Goal: Task Accomplishment & Management: Complete application form

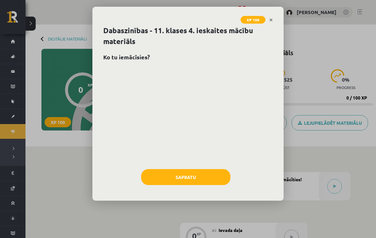
scroll to position [277, 0]
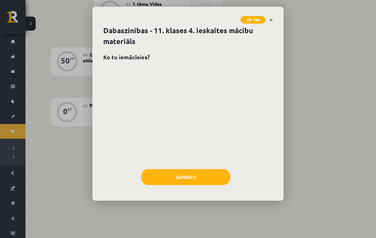
click at [266, 23] on link "Close" at bounding box center [270, 20] width 11 height 12
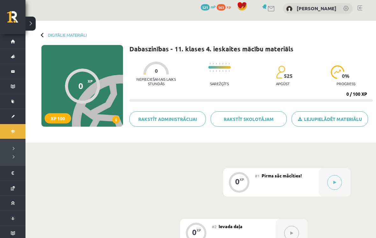
scroll to position [1, 0]
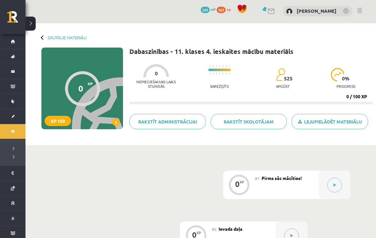
click at [57, 39] on link "Digitālie materiāli" at bounding box center [67, 37] width 39 height 5
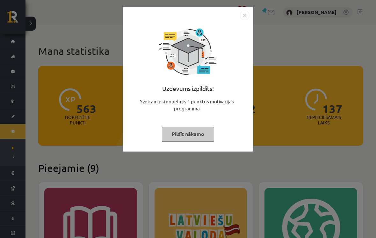
click at [172, 136] on button "Pildīt nākamo" at bounding box center [188, 133] width 52 height 15
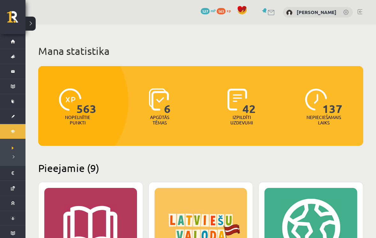
click at [12, 23] on link at bounding box center [16, 19] width 18 height 16
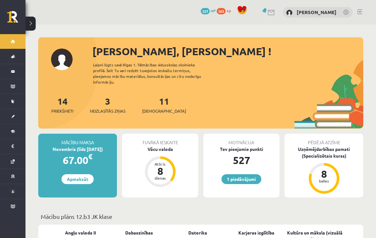
click at [227, 174] on link "1 piedāvājumi" at bounding box center [241, 179] width 40 height 10
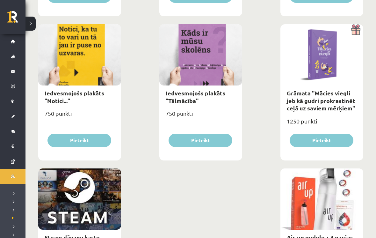
scroll to position [1019, 0]
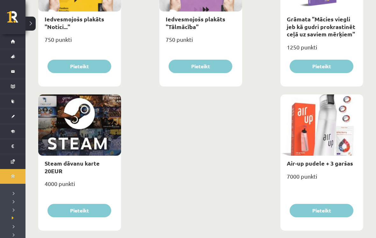
click at [28, 26] on button at bounding box center [30, 24] width 10 height 14
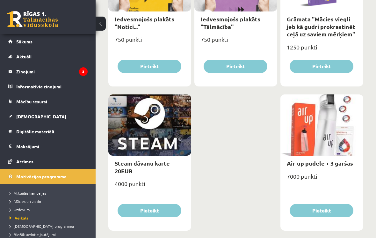
click at [23, 74] on legend "Ziņojumi 3" at bounding box center [51, 71] width 71 height 15
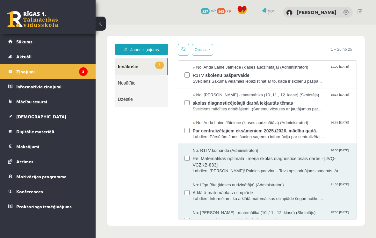
click at [15, 118] on link "[DEMOGRAPHIC_DATA]" at bounding box center [47, 116] width 79 height 15
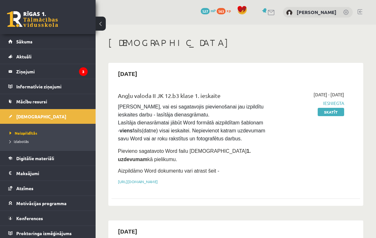
click at [97, 27] on button at bounding box center [101, 24] width 10 height 14
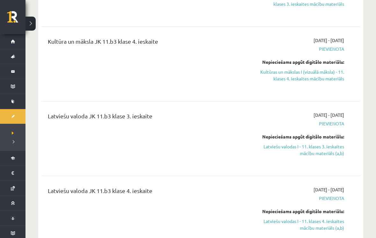
scroll to position [648, 0]
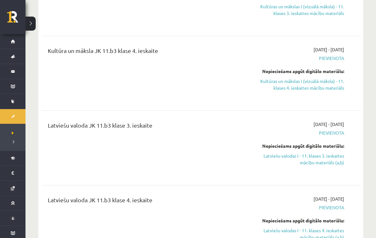
click at [357, 95] on div "Kultūra un māksla JK 11.b3 klase 4. ieskaite 2025-09-01 - 2025-10-31 Pievienota…" at bounding box center [200, 73] width 319 height 67
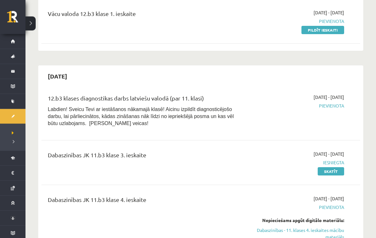
scroll to position [231, 0]
click at [339, 172] on link "Skatīt" at bounding box center [331, 171] width 26 height 8
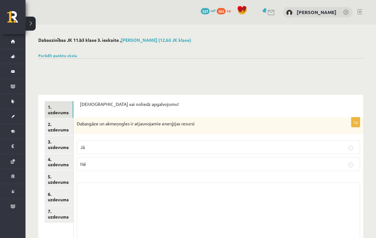
click at [69, 127] on link "2. uzdevums" at bounding box center [59, 126] width 29 height 17
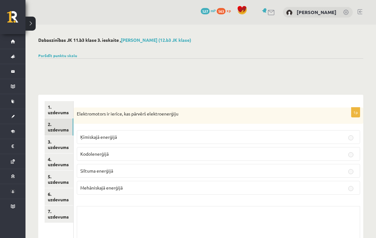
click at [56, 164] on link "4. uzdevums" at bounding box center [59, 161] width 29 height 17
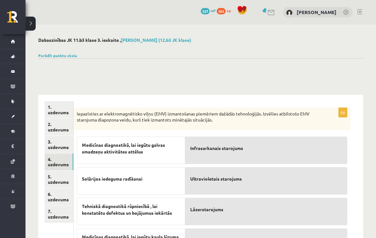
click at [31, 25] on button at bounding box center [30, 24] width 10 height 14
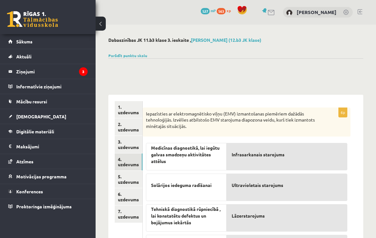
click at [30, 131] on span "Digitālie materiāli" at bounding box center [35, 131] width 38 height 6
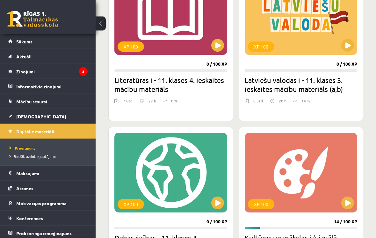
scroll to position [213, 0]
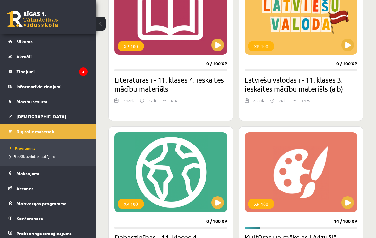
click at [102, 23] on button at bounding box center [101, 24] width 10 height 14
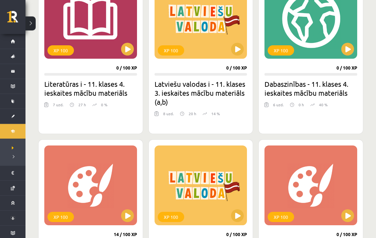
scroll to position [208, 0]
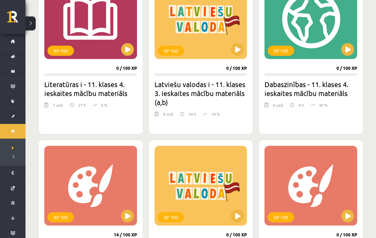
click at [344, 51] on button at bounding box center [347, 49] width 13 height 13
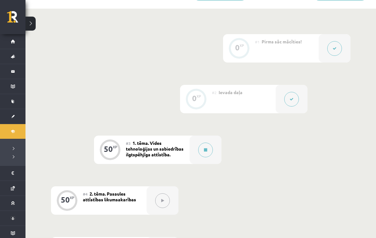
scroll to position [146, 0]
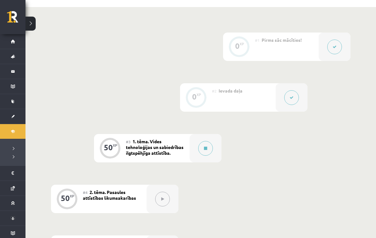
click at [201, 143] on button at bounding box center [205, 148] width 15 height 15
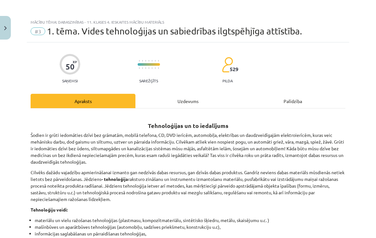
scroll to position [161, 0]
click at [3, 30] on button "Close" at bounding box center [5, 28] width 11 height 24
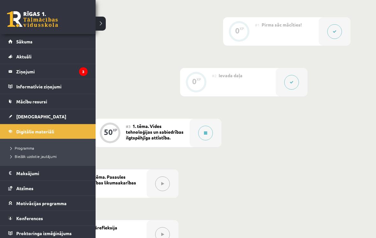
click at [10, 117] on link "[DEMOGRAPHIC_DATA]" at bounding box center [47, 116] width 79 height 15
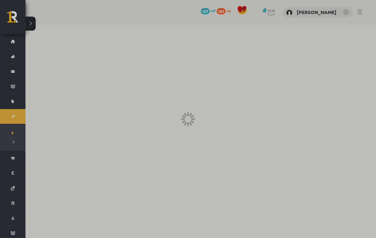
click at [26, 142] on div at bounding box center [188, 119] width 376 height 238
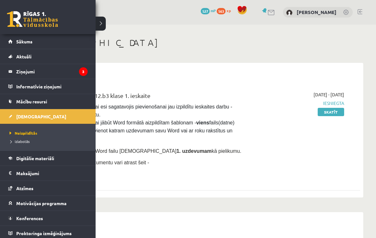
click at [14, 142] on span "Izlabotās" at bounding box center [19, 141] width 22 height 5
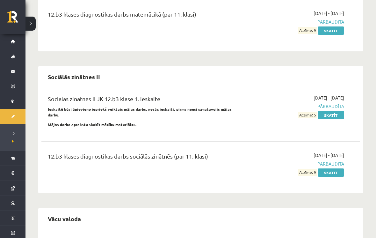
scroll to position [711, 0]
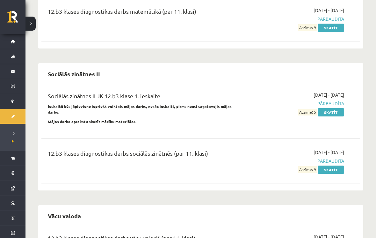
click at [342, 108] on link "Skatīt" at bounding box center [331, 112] width 26 height 8
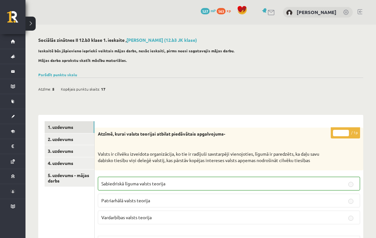
click at [51, 136] on link "2. uzdevums" at bounding box center [70, 139] width 50 height 12
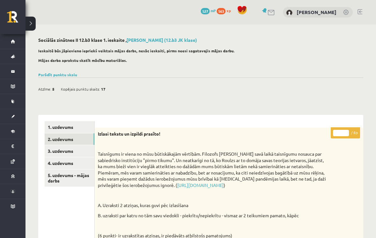
click at [57, 149] on link "3. uzdevums" at bounding box center [70, 151] width 50 height 12
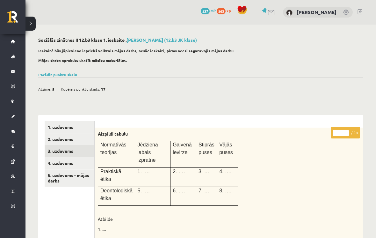
click at [59, 161] on link "4. uzdevums" at bounding box center [70, 163] width 50 height 12
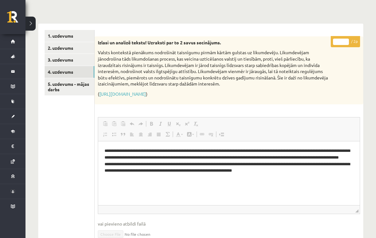
scroll to position [91, 0]
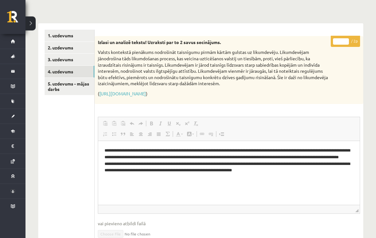
click at [58, 83] on link "5. uzdevums - mājas darbs" at bounding box center [70, 86] width 50 height 17
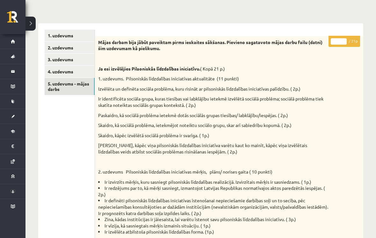
scroll to position [0, 0]
click at [80, 62] on link "3. uzdevums" at bounding box center [70, 60] width 50 height 12
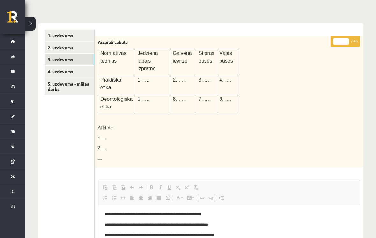
click at [30, 21] on button at bounding box center [30, 24] width 10 height 14
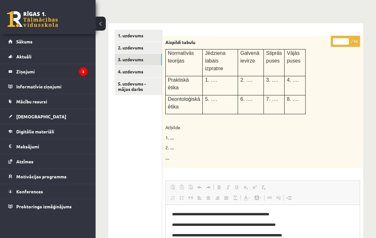
click at [44, 126] on link "Digitālie materiāli" at bounding box center [47, 131] width 79 height 15
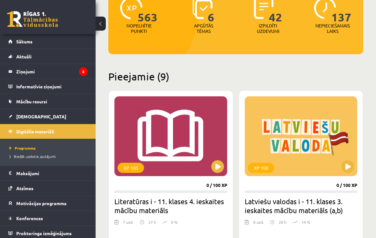
click at [101, 25] on button at bounding box center [101, 24] width 10 height 14
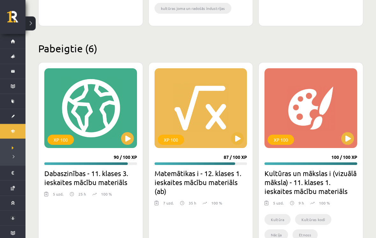
scroll to position [738, 0]
click at [15, 16] on link at bounding box center [16, 19] width 18 height 16
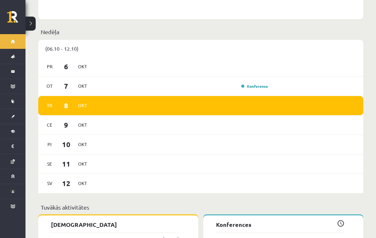
scroll to position [396, 0]
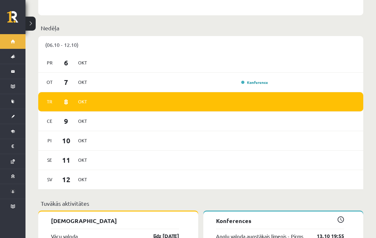
click at [260, 80] on link "Konference" at bounding box center [254, 82] width 27 height 5
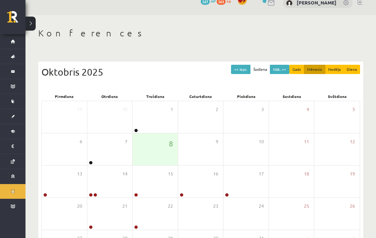
scroll to position [57, 0]
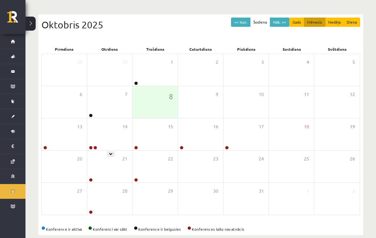
click at [111, 126] on div "14" at bounding box center [109, 134] width 45 height 32
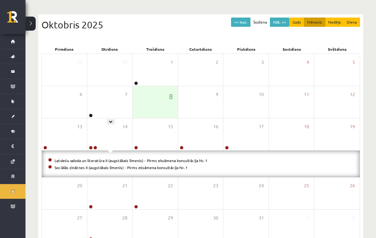
click at [108, 124] on div "14" at bounding box center [109, 134] width 45 height 32
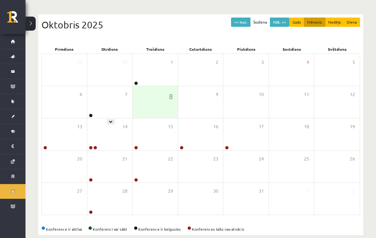
click at [112, 120] on icon at bounding box center [111, 122] width 4 height 4
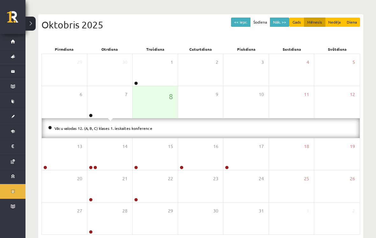
click at [28, 22] on button at bounding box center [30, 24] width 10 height 14
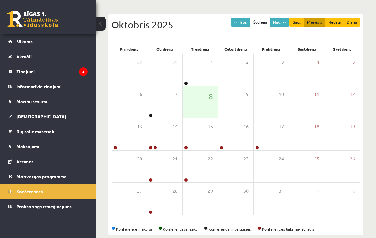
click at [40, 128] on link "Digitālie materiāli" at bounding box center [47, 131] width 79 height 15
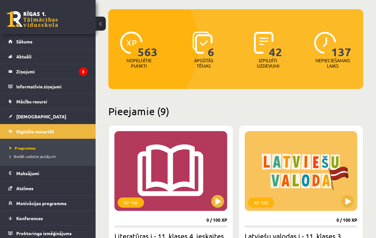
click at [103, 22] on button at bounding box center [101, 24] width 10 height 14
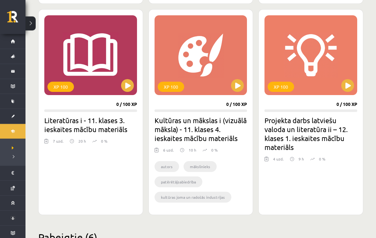
scroll to position [550, 0]
click at [11, 112] on link "[DEMOGRAPHIC_DATA]" at bounding box center [12, 116] width 25 height 15
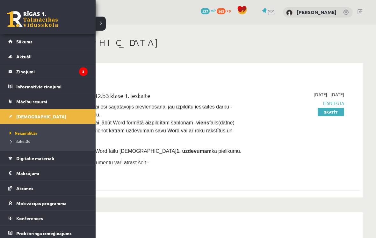
click at [100, 21] on div "0 Dāvanas 527 mP 563 xp Sofija Starovoitova" at bounding box center [200, 12] width 350 height 25
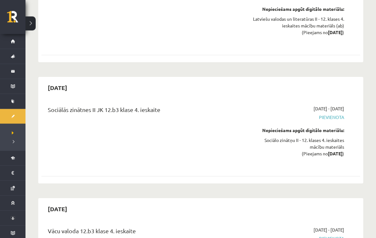
scroll to position [3565, 0]
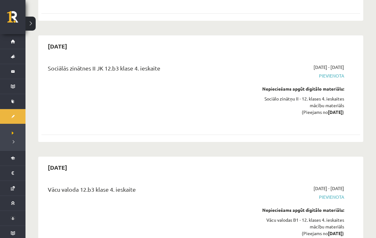
click at [15, 40] on link "Sākums" at bounding box center [12, 41] width 25 height 15
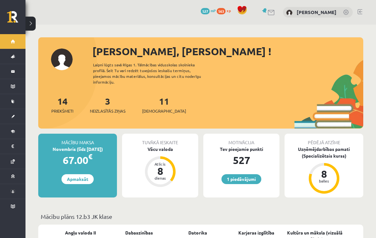
click at [14, 113] on link "[DEMOGRAPHIC_DATA]" at bounding box center [12, 116] width 25 height 15
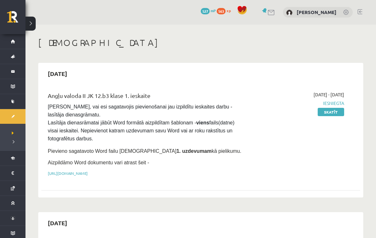
click at [106, 18] on div "1 Dāvanas 527 mP 563 xp [PERSON_NAME]" at bounding box center [200, 12] width 350 height 25
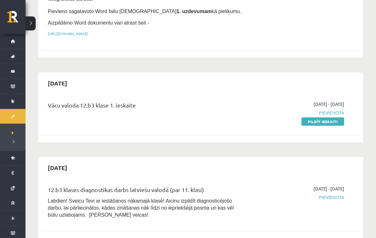
scroll to position [142, 0]
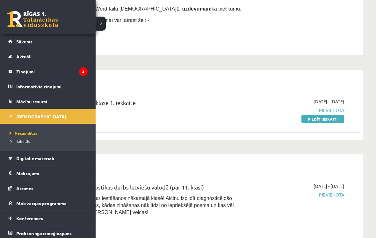
click at [12, 70] on link "Ziņojumi 3" at bounding box center [47, 71] width 79 height 15
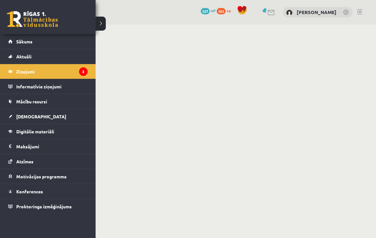
click at [97, 24] on div "1 Dāvanas 527 mP 563 xp [PERSON_NAME]" at bounding box center [200, 12] width 350 height 25
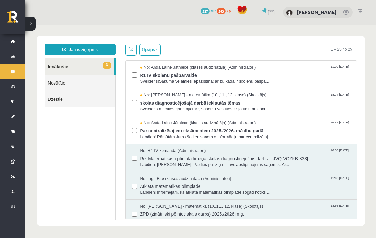
click at [177, 73] on span "R1TV skolēnu pašpārvalde" at bounding box center [245, 74] width 210 height 8
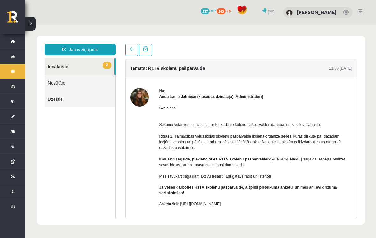
click at [133, 54] on link at bounding box center [131, 50] width 13 height 12
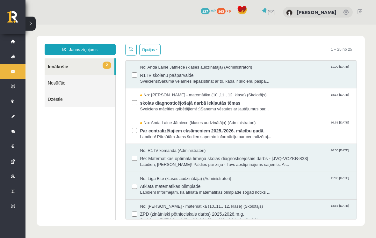
click at [184, 132] on span "Par centralizētajiem eksāmeniem 2025./2026. mācību gadā." at bounding box center [245, 130] width 210 height 8
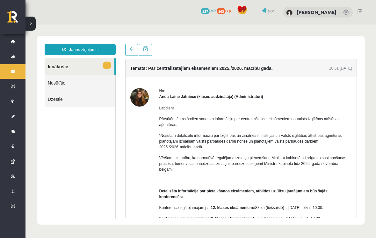
click at [132, 52] on link at bounding box center [131, 50] width 13 height 12
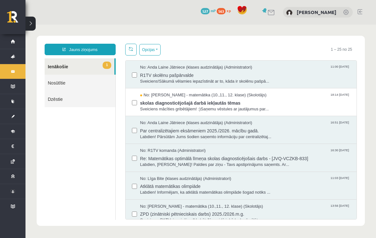
click at [179, 102] on span "skolas diagnosticējošajā darbā iekļautās tēmas" at bounding box center [245, 102] width 210 height 8
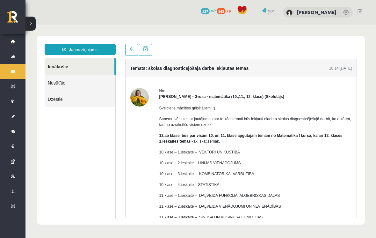
click at [128, 48] on link at bounding box center [131, 50] width 13 height 12
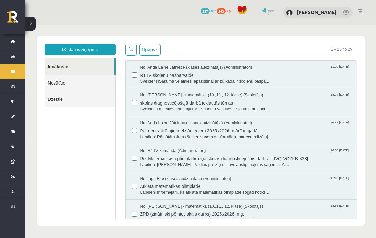
click at [4, 117] on li "[DEMOGRAPHIC_DATA] Neizpildītās [GEOGRAPHIC_DATA]" at bounding box center [12, 116] width 25 height 15
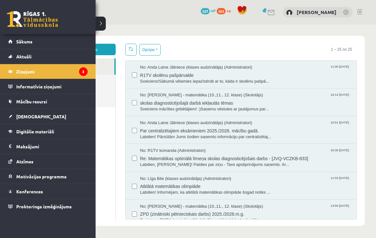
click at [33, 115] on span "[DEMOGRAPHIC_DATA]" at bounding box center [41, 116] width 50 height 6
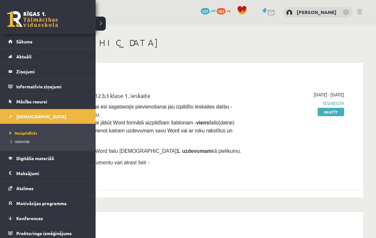
click at [105, 21] on div "1 Dāvanas 527 mP 563 xp [PERSON_NAME]" at bounding box center [200, 12] width 350 height 25
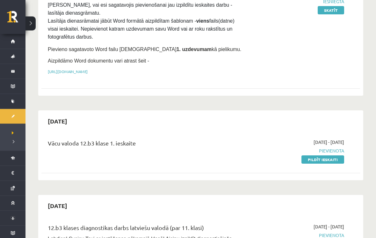
scroll to position [102, 0]
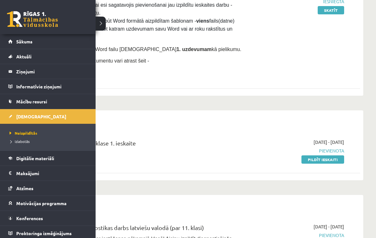
click at [17, 141] on span "Izlabotās" at bounding box center [19, 141] width 22 height 5
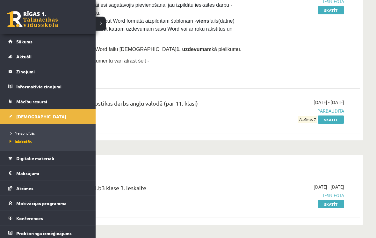
click at [95, 24] on div "1 Dāvanas 527 mP 563 xp" at bounding box center [48, 17] width 96 height 34
click at [98, 23] on span "Pārliecinies, vai esi sagatavojis pievienošanai jau izpildītu ieskaites darbu -…" at bounding box center [142, 20] width 188 height 37
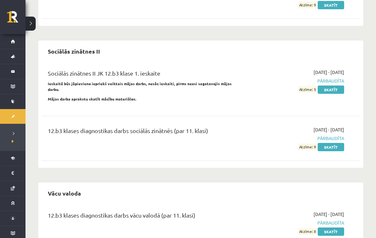
scroll to position [737, 0]
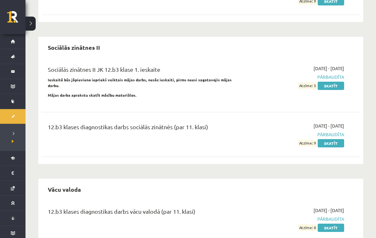
click at [335, 223] on link "Skatīt" at bounding box center [331, 227] width 26 height 8
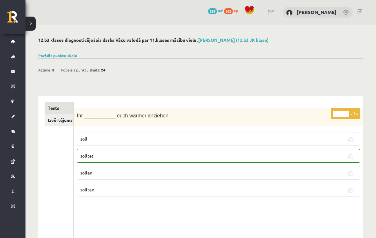
click at [49, 118] on link "Izvērtējums!" at bounding box center [59, 120] width 29 height 12
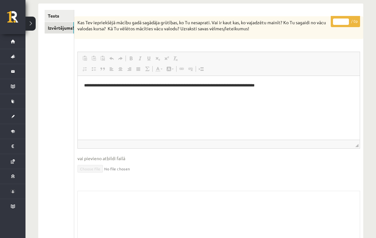
scroll to position [94, 0]
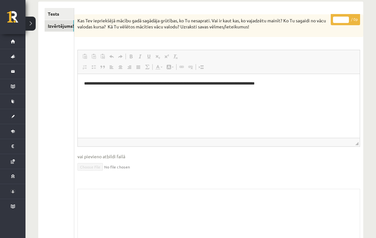
click at [53, 16] on link "Tests" at bounding box center [59, 14] width 29 height 12
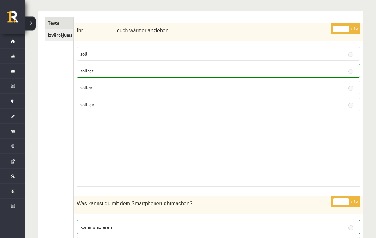
scroll to position [0, 0]
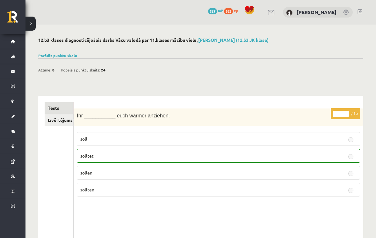
click at [51, 112] on link "Tests" at bounding box center [59, 108] width 29 height 12
click at [55, 123] on link "Izvērtējums!" at bounding box center [59, 120] width 29 height 12
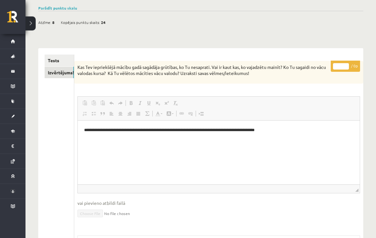
scroll to position [47, 0]
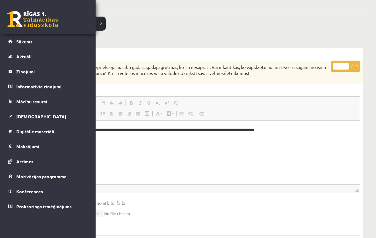
click at [15, 115] on link "[DEMOGRAPHIC_DATA]" at bounding box center [47, 116] width 79 height 15
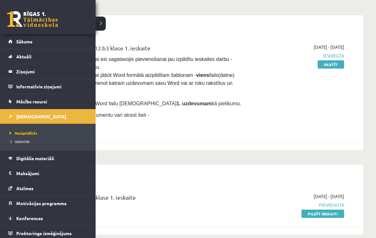
click at [31, 161] on link "Digitālie materiāli" at bounding box center [47, 158] width 79 height 15
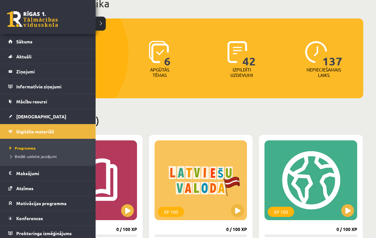
click at [101, 27] on div at bounding box center [44, 54] width 170 height 167
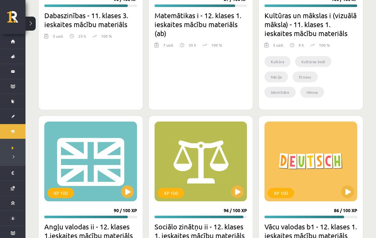
scroll to position [898, 0]
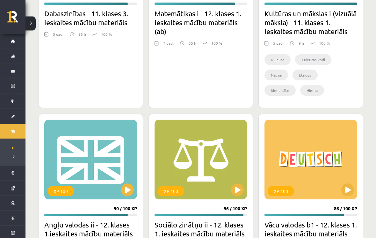
click at [348, 191] on button at bounding box center [347, 190] width 13 height 13
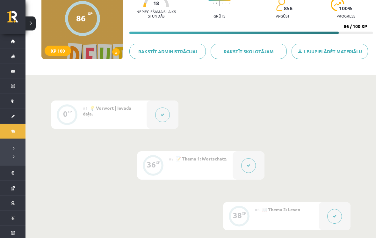
scroll to position [73, 0]
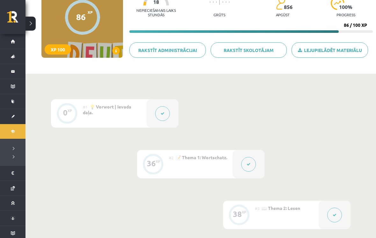
click at [159, 115] on button at bounding box center [162, 113] width 15 height 15
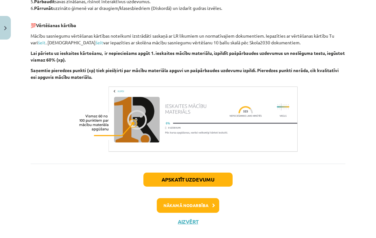
scroll to position [249, 0]
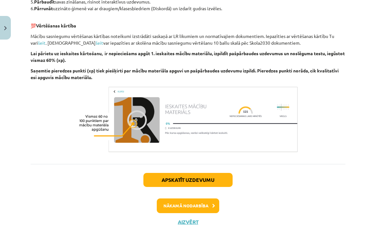
click at [158, 181] on button "Apskatīt uzdevumu" at bounding box center [187, 180] width 89 height 14
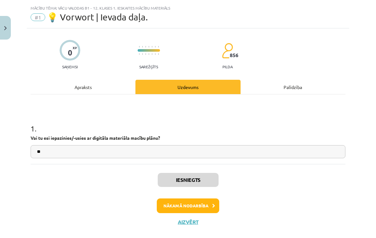
click at [161, 206] on button "Nākamā nodarbība" at bounding box center [188, 205] width 62 height 15
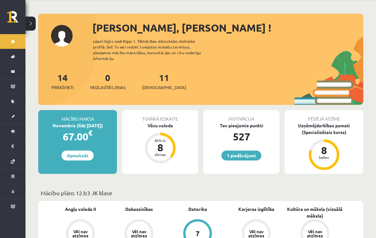
scroll to position [24, 0]
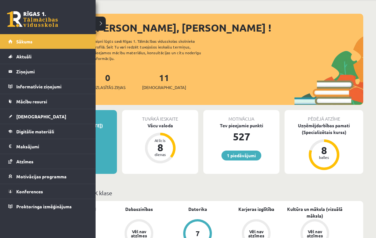
click at [12, 130] on link "Digitālie materiāli" at bounding box center [47, 131] width 79 height 15
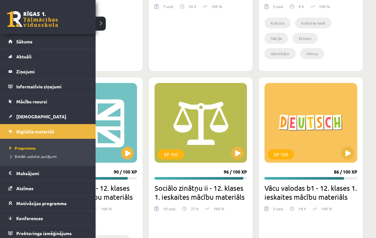
scroll to position [959, 0]
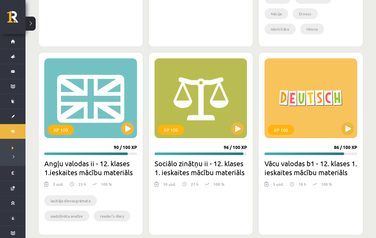
click at [342, 137] on div "XP 100" at bounding box center [310, 98] width 93 height 80
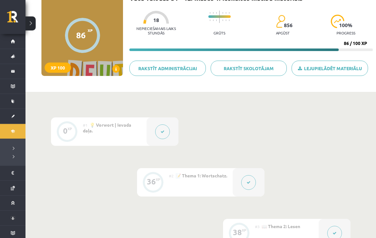
click at [252, 184] on button at bounding box center [248, 182] width 15 height 15
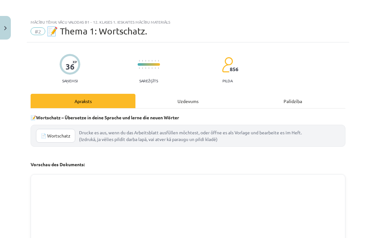
click at [187, 105] on div "Uzdevums" at bounding box center [187, 101] width 105 height 14
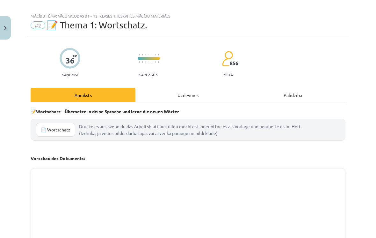
select select "****"
select select "*********"
select select "*******"
select select "****"
select select "********"
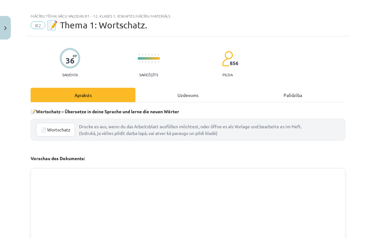
select select "****"
select select "*******"
select select "****"
select select "**********"
select select "****"
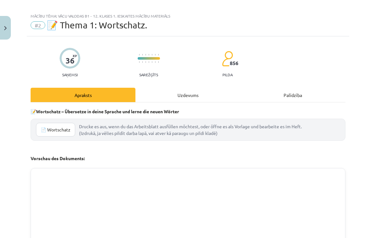
select select "**********"
select select "****"
select select "**********"
select select "********"
select select "****"
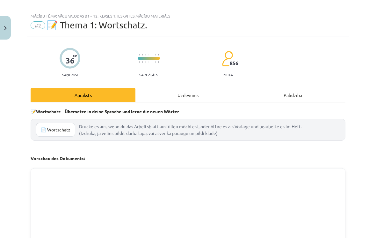
select select "********"
select select "****"
select select "********"
select select "****"
select select "*******"
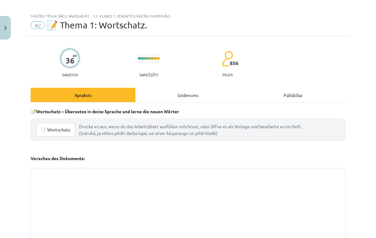
select select "*********"
select select "**********"
select select "*****"
select select "**********"
select select "*******"
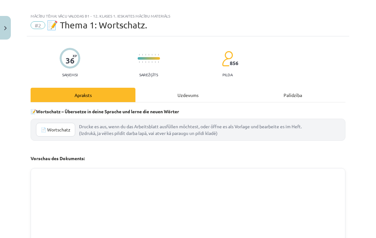
select select "****"
select select "*******"
select select "**********"
select select "*******"
select select "**********"
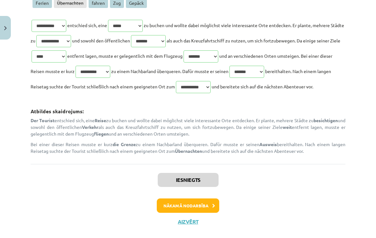
scroll to position [855, 0]
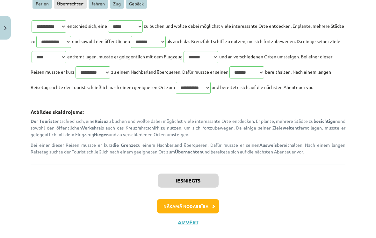
click at [173, 197] on div "Iesniegts Nākamā nodarbība Aizvērt" at bounding box center [188, 196] width 315 height 65
click at [202, 207] on button "Nākamā nodarbība" at bounding box center [188, 206] width 62 height 15
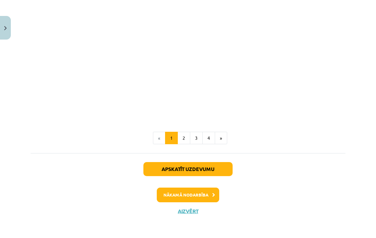
scroll to position [279, 0]
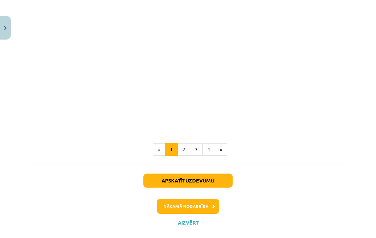
click at [194, 182] on button "Apskatīt uzdevumu" at bounding box center [187, 180] width 89 height 14
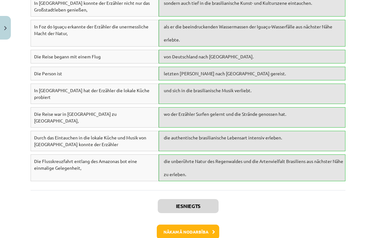
scroll to position [830, 0]
click at [205, 225] on button "Nākamā nodarbība" at bounding box center [188, 232] width 62 height 15
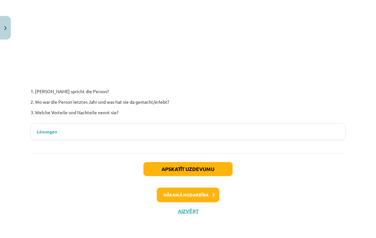
scroll to position [156, 0]
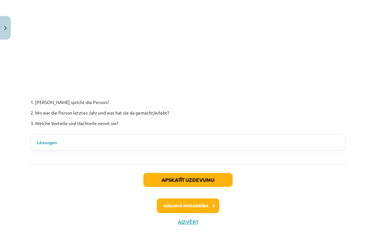
click at [220, 185] on button "Apskatīt uzdevumu" at bounding box center [187, 180] width 89 height 14
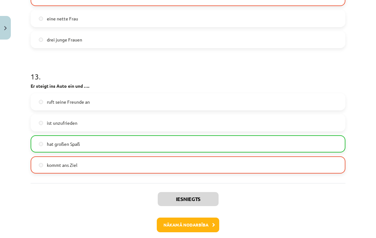
scroll to position [1448, 0]
click at [192, 237] on button "Aizvērt" at bounding box center [188, 240] width 24 height 6
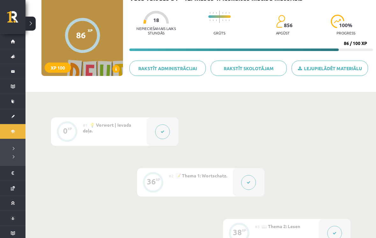
click at [10, 113] on link "[DEMOGRAPHIC_DATA]" at bounding box center [12, 116] width 25 height 15
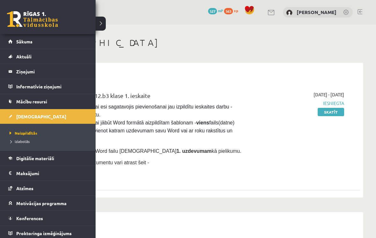
click at [105, 24] on div "0 Dāvanas 527 mP 563 xp Sofija Starovoitova" at bounding box center [200, 12] width 350 height 25
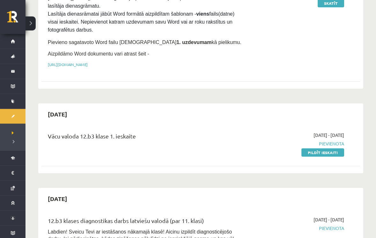
scroll to position [111, 0]
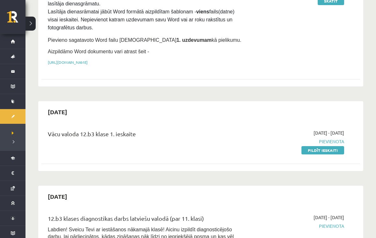
click at [336, 141] on span "Pievienota" at bounding box center [298, 141] width 92 height 7
click at [330, 153] on link "Pildīt ieskaiti" at bounding box center [322, 150] width 43 height 8
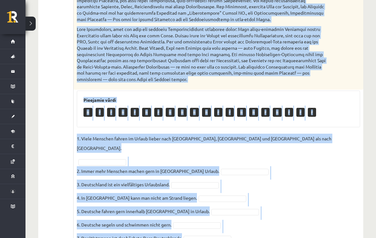
scroll to position [284, 0]
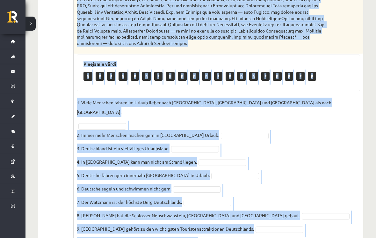
copy div "Lies den Text und markiere die richtigen (R) und falschen (F) Aussagen! Urlaubs…"
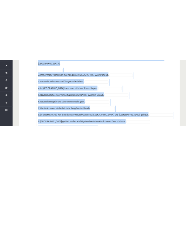
scroll to position [505, 0]
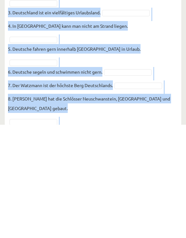
click at [168, 86] on fieldset "1. Viele Menschen fahren im Urlaub lieber nach Spanien, Italien und Frankreich …" at bounding box center [93, 179] width 170 height 229
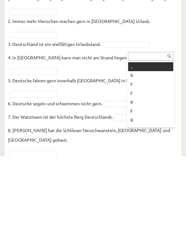
type input "*"
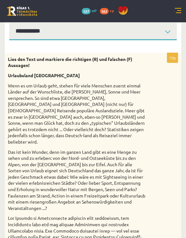
scroll to position [0, 0]
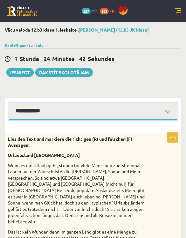
click at [100, 115] on select "**********" at bounding box center [93, 111] width 168 height 18
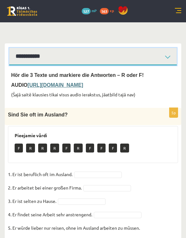
scroll to position [55, 0]
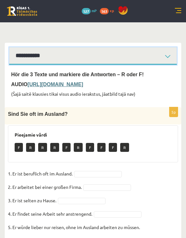
click at [114, 64] on select "**********" at bounding box center [93, 56] width 168 height 18
select select "**********"
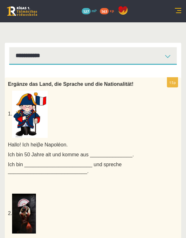
click at [19, 84] on span "Ergänze das Land, die Sprache und die Nationalität!" at bounding box center [71, 83] width 126 height 5
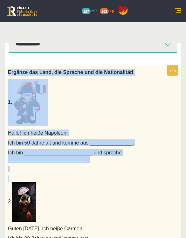
scroll to position [13, 0]
copy div "Ergänze das Land, die Sprache und die Nationalität! 1. Hallo! Ich hei β e Napol…"
click at [132, 195] on p "2." at bounding box center [77, 198] width 139 height 46
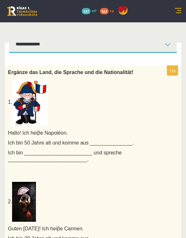
click at [118, 142] on span "Ich bin 50 Jahre alt und komme aus _______________." at bounding box center [71, 142] width 126 height 5
click at [121, 144] on p "Ich bin 50 Jahre alt und komme aus _______________." at bounding box center [77, 142] width 139 height 7
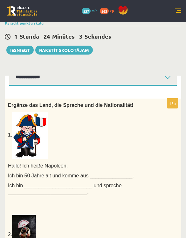
scroll to position [22, 0]
click at [71, 114] on p "1." at bounding box center [77, 135] width 139 height 47
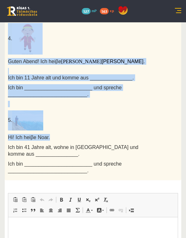
scroll to position [0, 0]
click at [58, 152] on span "Ich bin 41 Jahre alt, wohne in [GEOGRAPHIC_DATA] und komme aus _______________." at bounding box center [73, 150] width 131 height 12
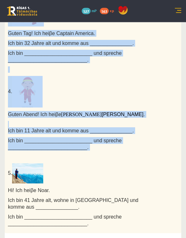
scroll to position [333, 0]
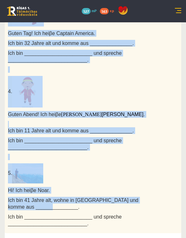
copy div "Ergänze das Land, die Sprache und die Nationalität! 1. Hallo! Ich hei β e Napol…"
click at [170, 157] on div "Ergänze das Land, die Sprache und die Nationalität! 1. Hallo! Ich hei β e Napol…" at bounding box center [93, 9] width 177 height 445
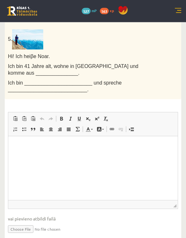
scroll to position [494, 0]
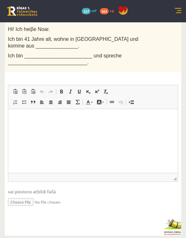
click at [26, 121] on html at bounding box center [93, 118] width 170 height 19
click at [17, 124] on html at bounding box center [93, 118] width 170 height 19
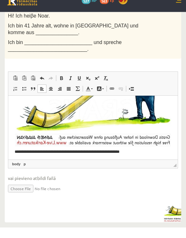
scroll to position [502, 0]
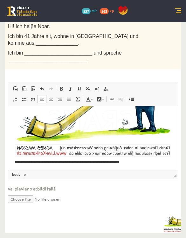
click at [148, 163] on p "**********" at bounding box center [93, 107] width 157 height 114
click at [148, 162] on p "**********" at bounding box center [93, 107] width 157 height 114
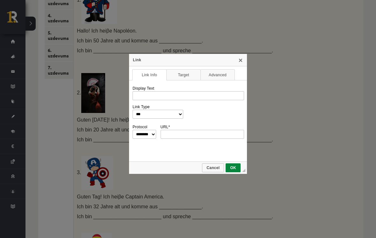
scroll to position [120, 0]
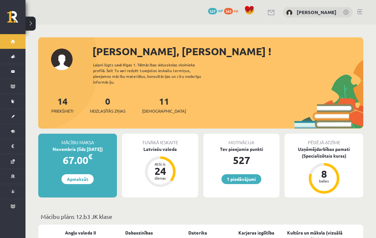
click at [8, 116] on span "[DEMOGRAPHIC_DATA]" at bounding box center [8, 116] width 0 height 0
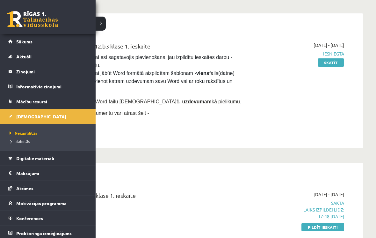
scroll to position [50, 0]
click at [104, 22] on div "2025-09-30" at bounding box center [200, 23] width 319 height 15
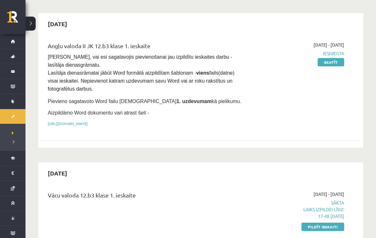
click at [325, 227] on link "Pildīt ieskaiti" at bounding box center [322, 226] width 43 height 8
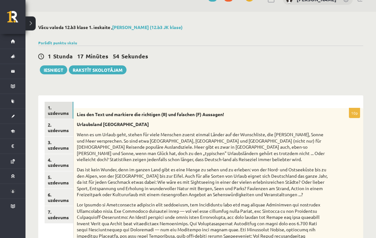
scroll to position [13, 0]
click at [68, 146] on link "3. uzdevums" at bounding box center [59, 144] width 29 height 17
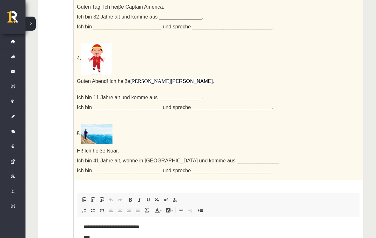
scroll to position [25, 0]
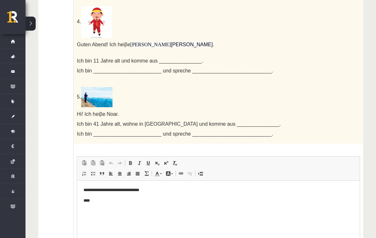
click at [248, 193] on body "**********" at bounding box center [218, 195] width 270 height 17
click at [169, 190] on p "**********" at bounding box center [218, 190] width 270 height 6
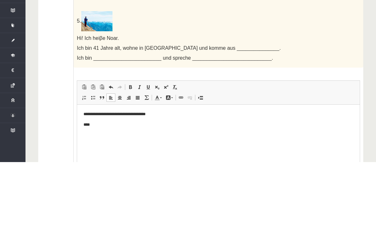
scroll to position [434, 0]
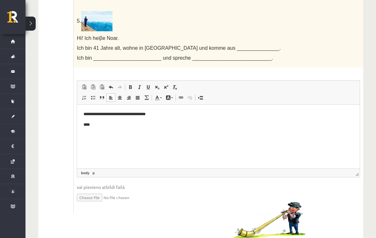
click at [117, 128] on html "**********" at bounding box center [218, 120] width 283 height 30
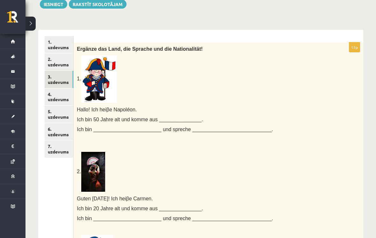
scroll to position [56, 0]
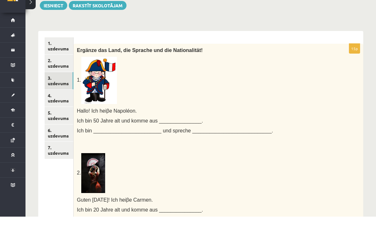
click at [61, 111] on link "4. uzdevums" at bounding box center [59, 119] width 29 height 17
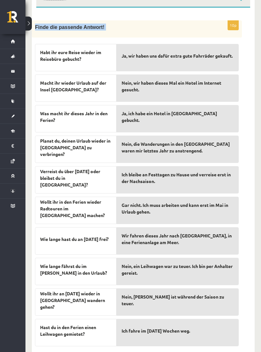
scroll to position [123, 0]
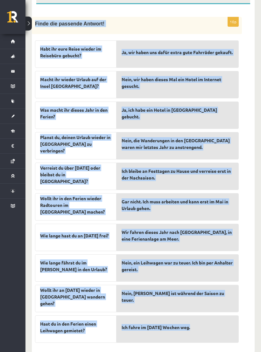
click at [254, 237] on div "10p Finde die passende Antwort! Habt ihr eure Reise wieder im Reisebüro gebucht…" at bounding box center [143, 178] width 223 height 349
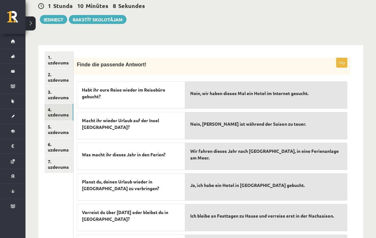
scroll to position [63, 0]
click at [62, 128] on link "5. uzdevums" at bounding box center [59, 128] width 29 height 17
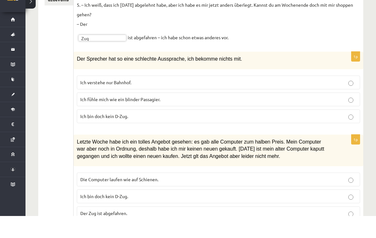
scroll to position [210, 0]
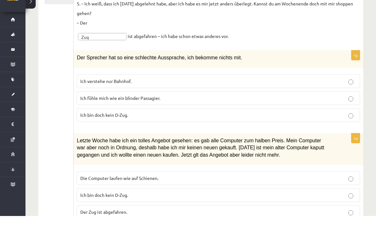
click at [79, 77] on span "Der Sprecher hat so eine schlechte Aussprache, ich bekomme nichts mit." at bounding box center [159, 79] width 165 height 5
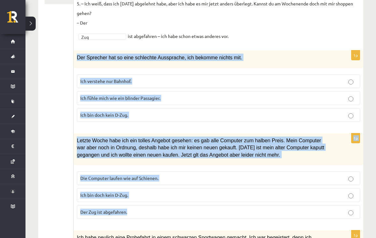
copy form "Der Sprecher hat so eine schlechte Aussprache, ich bekomme nichts mit. Ich vers…"
click at [56, 145] on ul "1. uzdevums 2. uzdevums 3. uzdevums 4. uzdevums 5. uzdevums 6. uzdevums 7. uzde…" at bounding box center [59, 142] width 29 height 519
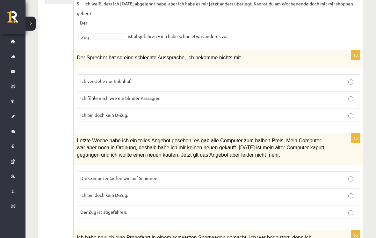
click at [225, 215] on label "Der Zug ist abgefahren." at bounding box center [218, 212] width 283 height 14
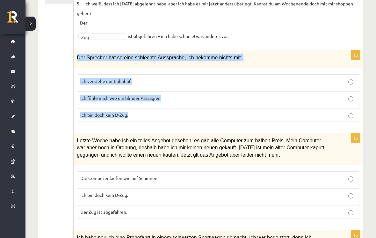
copy div "Der Sprecher hat so eine schlechte Aussprache, ich bekomme nichts mit. Ich vers…"
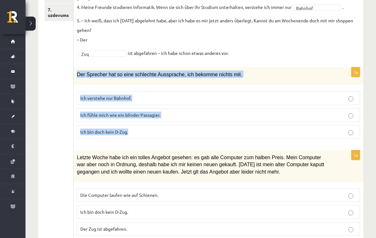
scroll to position [202, 0]
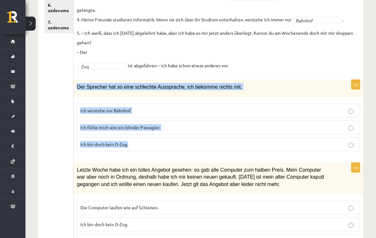
click at [57, 109] on ul "1. uzdevums 2. uzdevums 3. uzdevums 4. uzdevums 5. uzdevums 6. uzdevums 7. uzde…" at bounding box center [59, 171] width 29 height 519
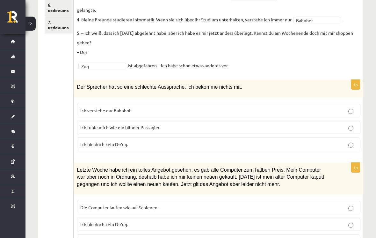
click at [86, 110] on span "Ich verstehe nur Bahnhof." at bounding box center [105, 110] width 51 height 6
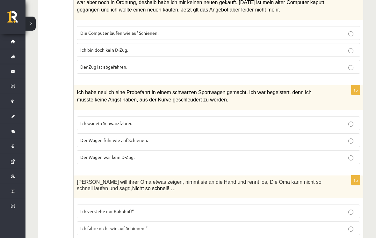
scroll to position [403, 0]
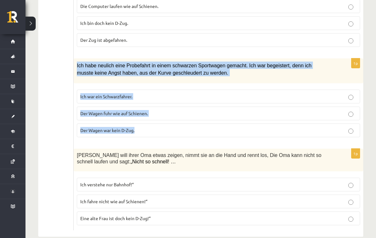
copy div "Ich habe neulich eine Probefahrt in einem schwarzen Sportwagen gemacht. Ich war…"
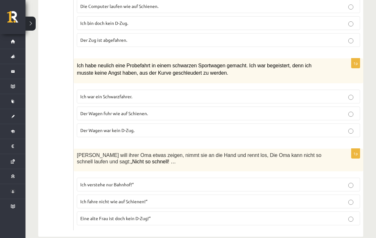
click at [102, 115] on label "Der Wagen fuhr wie auf Schienen." at bounding box center [218, 113] width 283 height 14
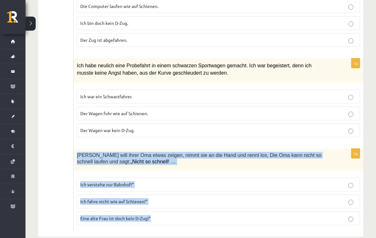
copy div "Anna will ihrer Oma etwas zeigen, nimmt sie an die Hand und rennt los, Die Oma …"
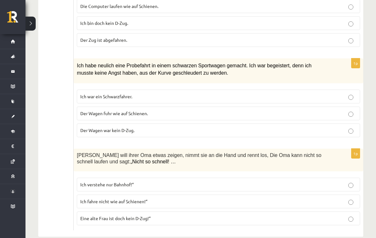
click at [106, 216] on span "Eine alte Frau ist doch kein D-Zug!“" at bounding box center [115, 218] width 70 height 6
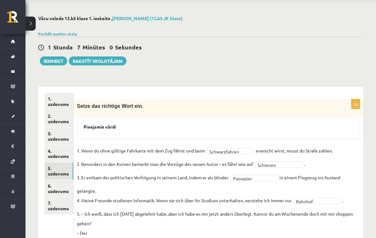
scroll to position [21, 0]
click at [59, 188] on link "6. uzdevums" at bounding box center [59, 188] width 29 height 17
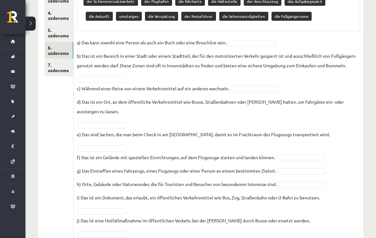
scroll to position [18, 0]
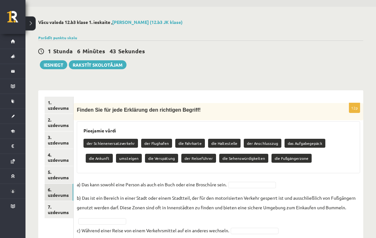
click at [87, 112] on span "Finden Sie für jede Erklärung den richtigen Begriff!" at bounding box center [139, 109] width 124 height 5
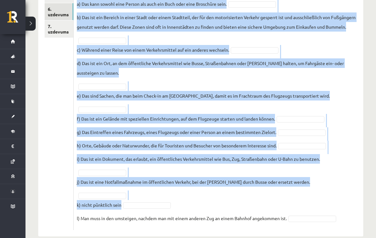
scroll to position [199, 0]
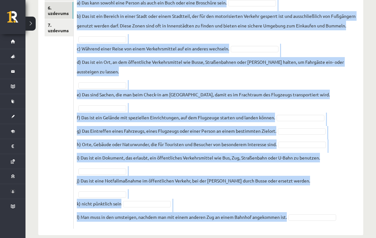
copy div "Finden Sie für jede Erklärung den richtigen Begriff! Pieejamie vārdi der Schien…"
click at [58, 122] on ul "1. uzdevums 2. uzdevums 3. uzdevums 4. uzdevums 5. uzdevums 6. uzdevums 7. uzde…" at bounding box center [59, 72] width 29 height 314
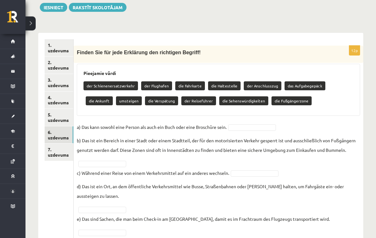
scroll to position [75, 0]
click at [257, 122] on fieldset "a) Das kann sowohl eine Person als auch ein Buch oder eine Broschüre sein. b) D…" at bounding box center [218, 235] width 283 height 227
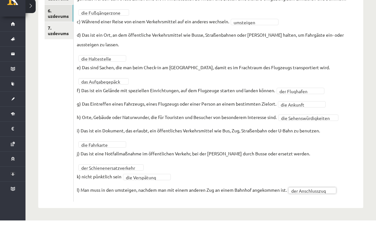
scroll to position [170, 0]
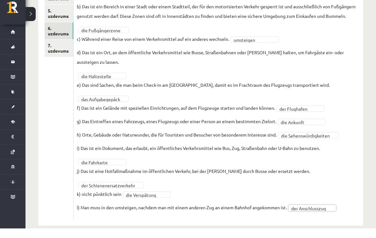
click at [57, 52] on link "7. uzdevums" at bounding box center [59, 57] width 29 height 17
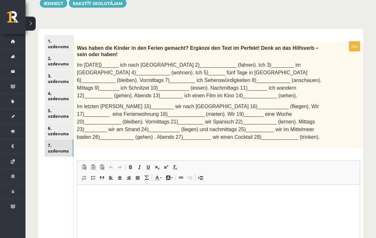
scroll to position [0, 0]
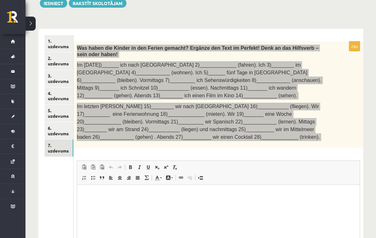
click at [206, 204] on html at bounding box center [218, 193] width 283 height 19
click at [83, 177] on span at bounding box center [84, 177] width 5 height 5
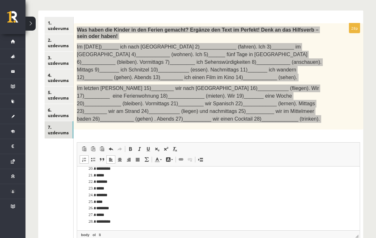
scroll to position [97, 0]
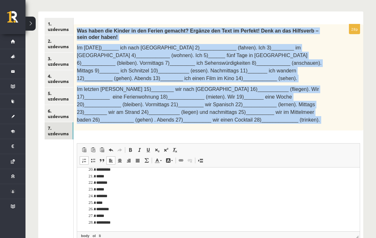
click at [53, 109] on link "6. uzdevums" at bounding box center [59, 113] width 29 height 17
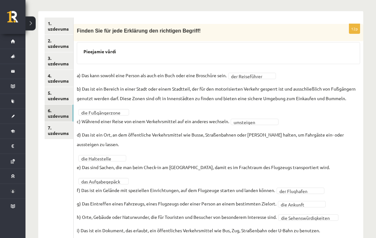
scroll to position [97, 0]
click at [53, 94] on link "5. uzdevums" at bounding box center [59, 95] width 29 height 17
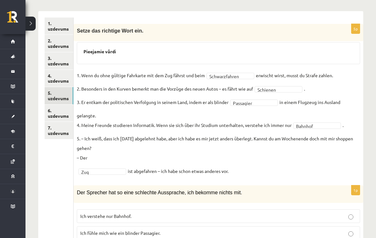
click at [55, 76] on link "4. uzdevums" at bounding box center [59, 78] width 29 height 17
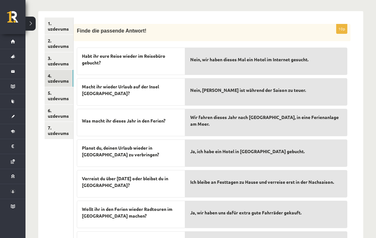
click at [54, 59] on link "3. uzdevums" at bounding box center [59, 60] width 29 height 17
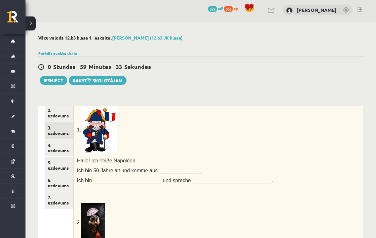
scroll to position [0, 0]
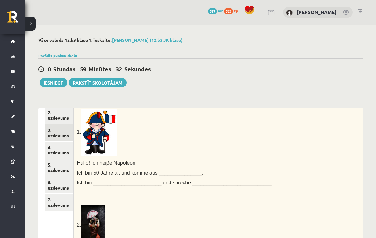
click at [56, 119] on link "2. uzdevums" at bounding box center [59, 114] width 29 height 17
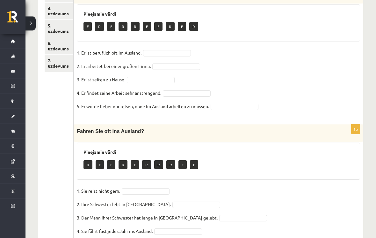
scroll to position [94, 0]
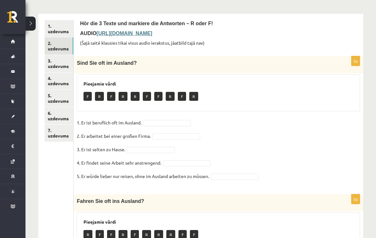
click at [152, 35] on b "[URL][DOMAIN_NAME]" at bounding box center [125, 33] width 56 height 5
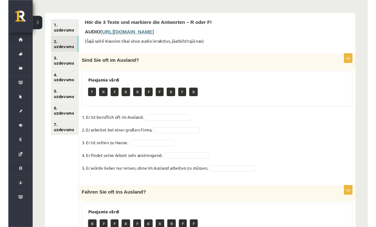
scroll to position [104, 0]
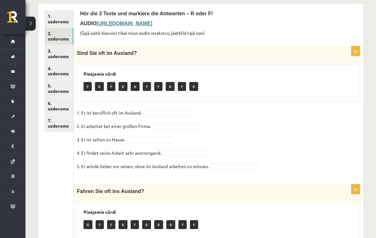
click at [152, 25] on b "[URL][DOMAIN_NAME]" at bounding box center [125, 23] width 56 height 5
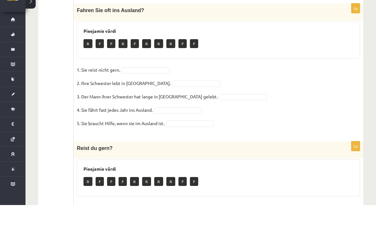
scroll to position [348, 0]
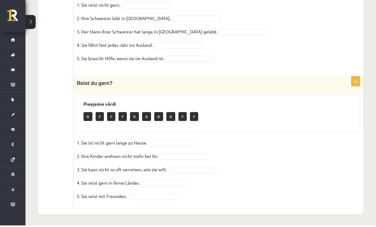
click at [183, 140] on fieldset "1. Sie ist nicht gern lange zu Hause. 2. Ihre Kinder wohnen nicht mehr bei ihr.…" at bounding box center [218, 173] width 283 height 67
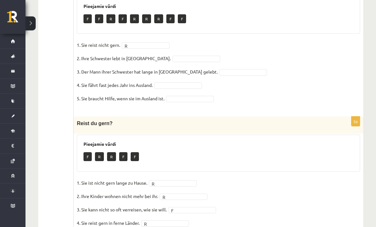
scroll to position [310, 0]
click at [54, 71] on ul "1. uzdevums 2. uzdevums 3. uzdevums 4. uzdevums 5. uzdevums 6. uzdevums 7. uzde…" at bounding box center [59, 27] width 29 height 444
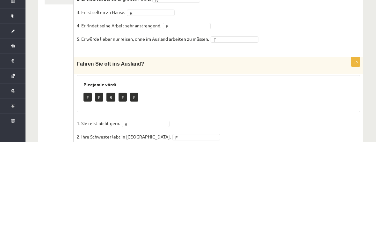
scroll to position [105, 0]
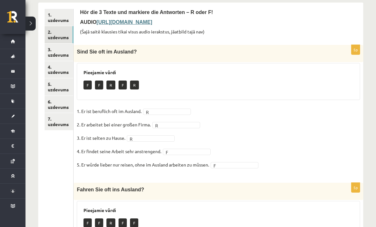
click at [55, 118] on link "7. uzdevums" at bounding box center [59, 121] width 29 height 17
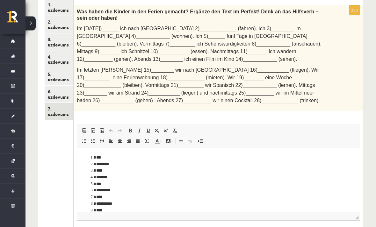
scroll to position [143, 0]
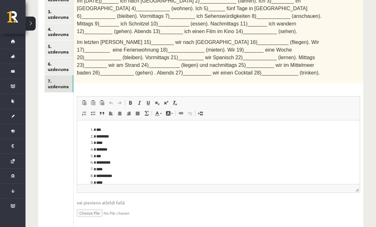
click at [88, 130] on ol "**********" at bounding box center [218, 218] width 270 height 184
click at [89, 130] on ol "**********" at bounding box center [218, 218] width 270 height 184
click at [89, 129] on ol "**********" at bounding box center [218, 218] width 270 height 184
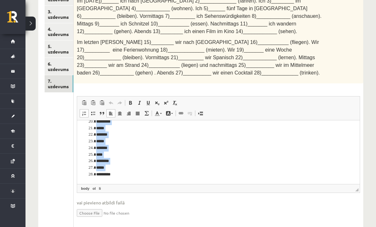
scroll to position [2, 0]
copy ol "**********"
click at [61, 148] on ul "1. uzdevums 2. uzdevums 3. uzdevums 4. uzdevums 5. uzdevums 6. uzdevums 7. uzde…" at bounding box center [59, 100] width 29 height 258
click at [55, 67] on link "6. uzdevums" at bounding box center [59, 66] width 29 height 17
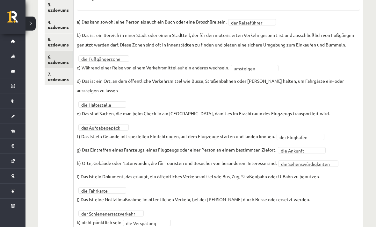
scroll to position [160, 0]
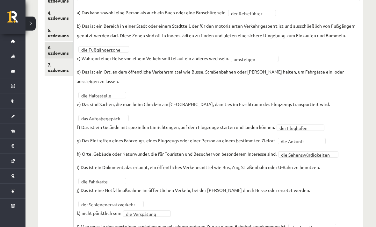
click at [52, 67] on link "7. uzdevums" at bounding box center [59, 67] width 29 height 17
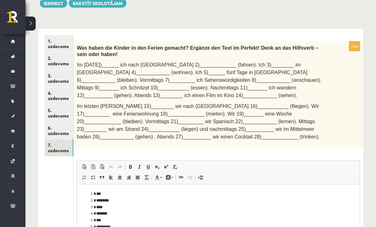
scroll to position [0, 0]
click at [67, 59] on link "2. uzdevums" at bounding box center [59, 60] width 29 height 17
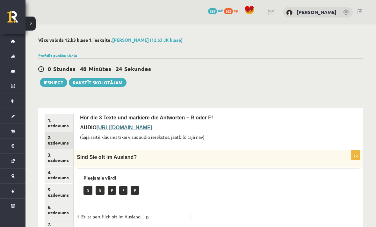
click at [48, 80] on button "Iesniegt" at bounding box center [53, 82] width 27 height 9
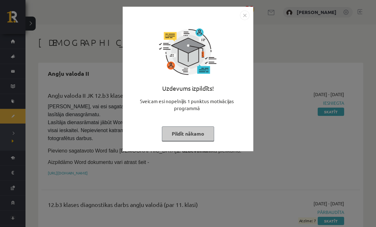
click at [203, 134] on button "Pildīt nākamo" at bounding box center [188, 133] width 52 height 15
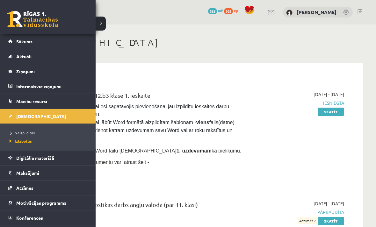
click at [14, 143] on span "Izlabotās" at bounding box center [20, 141] width 24 height 5
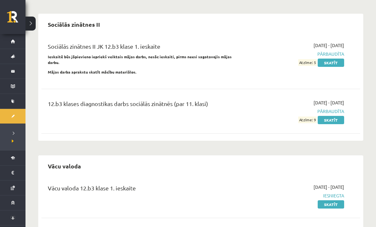
scroll to position [782, 0]
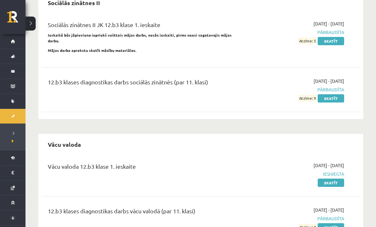
click at [334, 179] on link "Skatīt" at bounding box center [331, 183] width 26 height 8
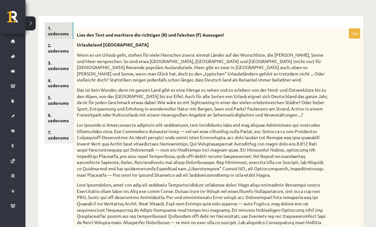
click at [67, 49] on link "2. uzdevums" at bounding box center [59, 48] width 29 height 17
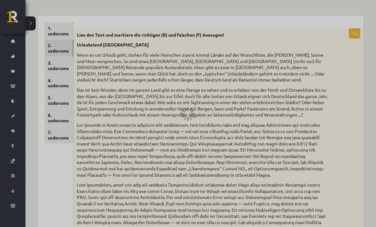
scroll to position [79, 0]
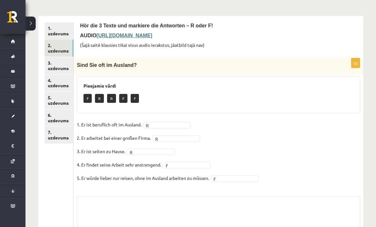
click at [59, 67] on link "3. uzdevums" at bounding box center [59, 65] width 29 height 17
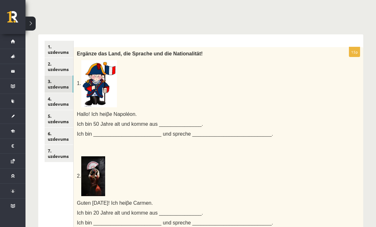
scroll to position [54, 0]
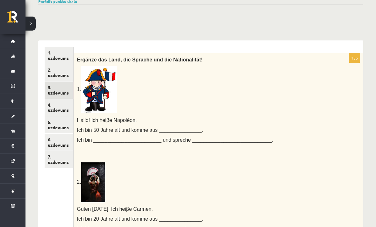
click at [62, 76] on link "2. uzdevums" at bounding box center [59, 72] width 29 height 17
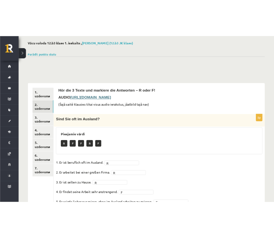
scroll to position [0, 0]
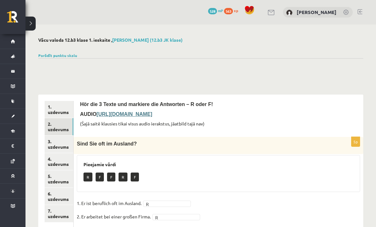
click at [67, 61] on div at bounding box center [200, 65] width 325 height 15
click at [65, 54] on link "Parādīt punktu skalu" at bounding box center [57, 55] width 39 height 5
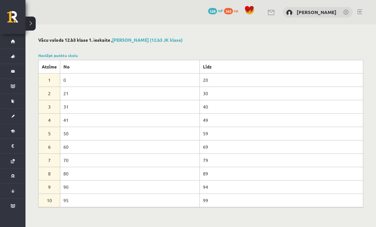
click at [33, 26] on button at bounding box center [30, 24] width 10 height 14
